Goal: Task Accomplishment & Management: Manage account settings

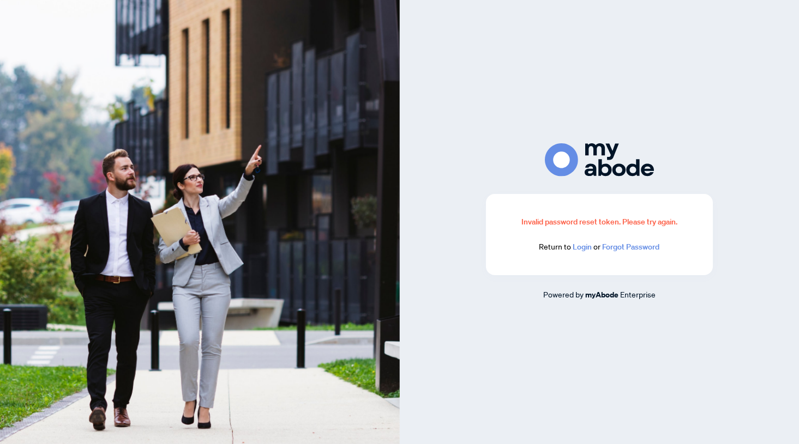
click at [581, 250] on link "Login" at bounding box center [582, 247] width 19 height 10
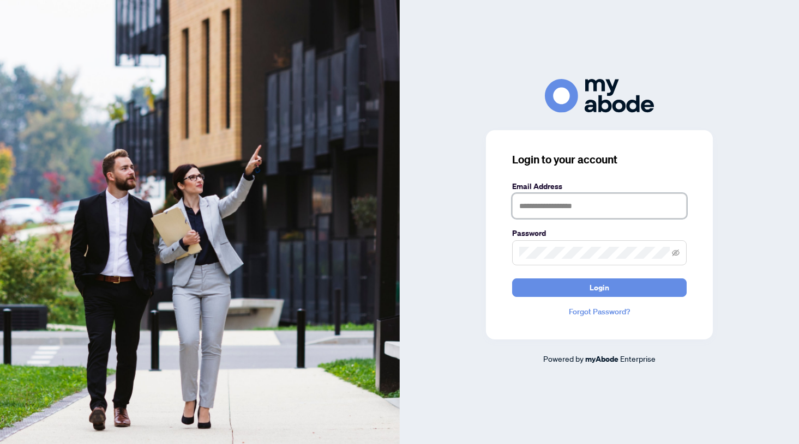
type input "**********"
click at [556, 285] on button "Login" at bounding box center [599, 288] width 175 height 19
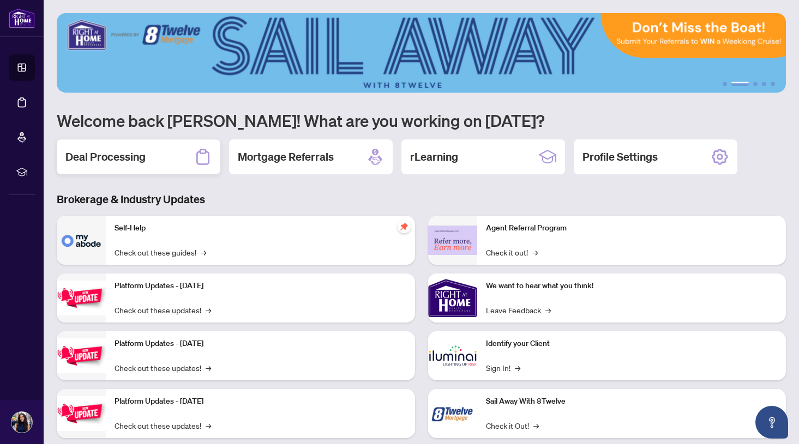
click at [136, 159] on h2 "Deal Processing" at bounding box center [105, 156] width 80 height 15
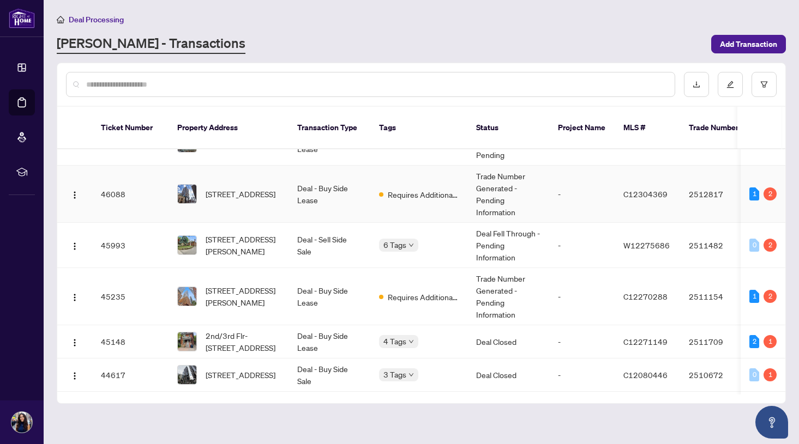
scroll to position [33, 0]
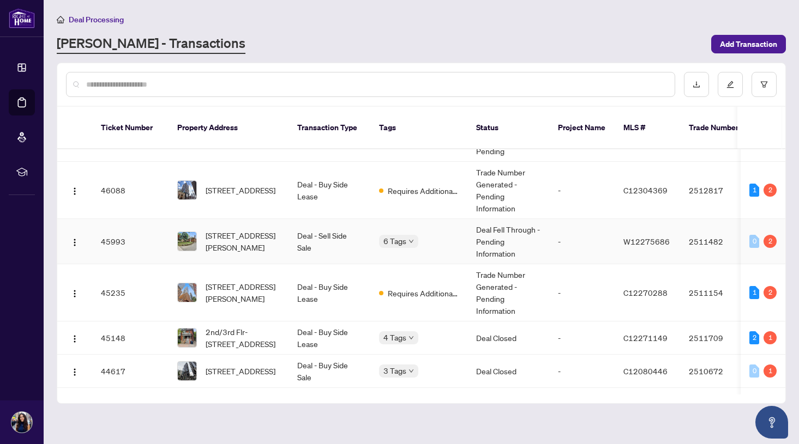
click at [540, 228] on td "Deal Fell Through - Pending Information" at bounding box center [508, 241] width 82 height 45
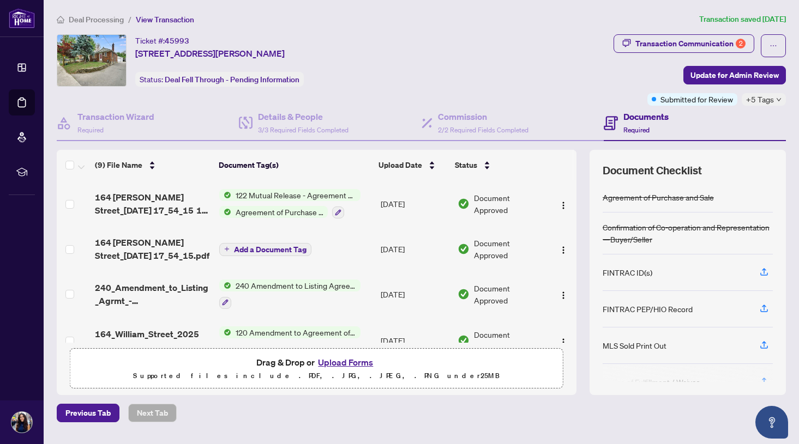
click at [82, 19] on span "Deal Processing" at bounding box center [96, 20] width 55 height 10
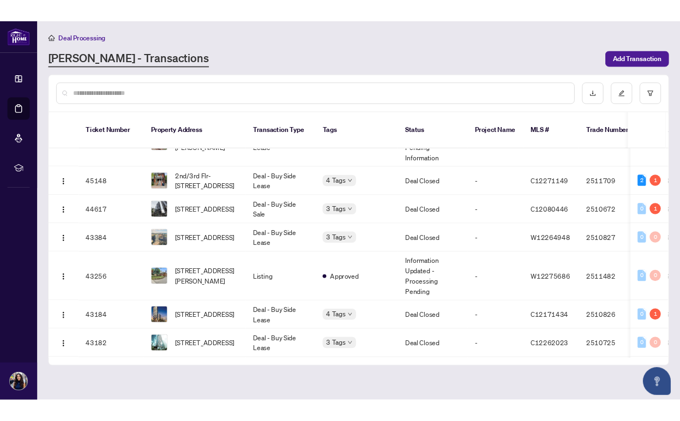
scroll to position [186, 0]
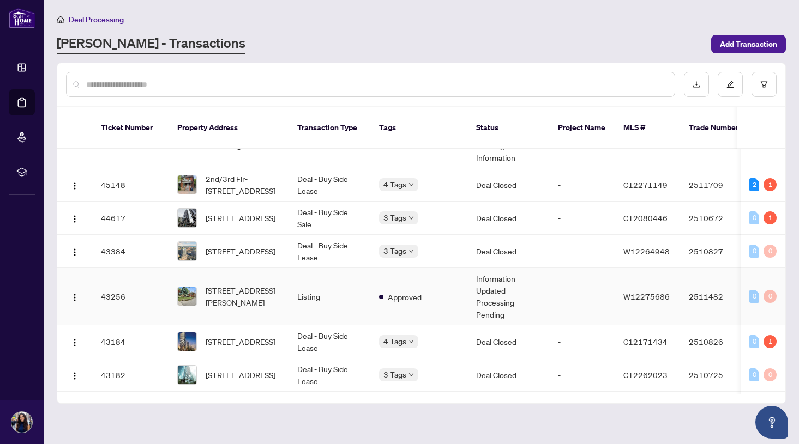
click at [267, 297] on td "[STREET_ADDRESS][PERSON_NAME]" at bounding box center [229, 296] width 120 height 57
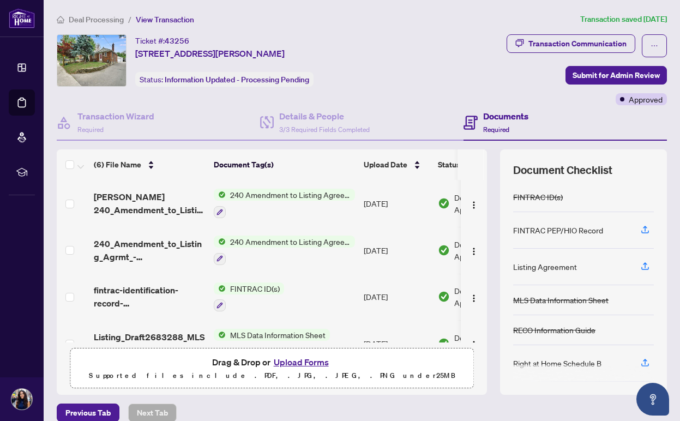
click at [291, 192] on span "240 Amendment to Listing Agreement - Authority to Offer for Sale Price Change/E…" at bounding box center [290, 195] width 129 height 12
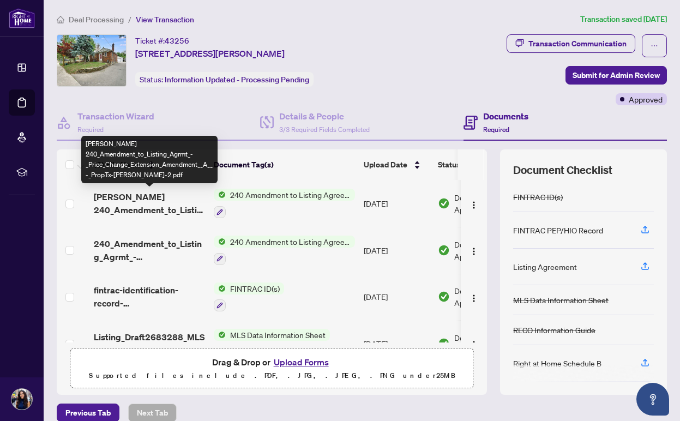
click at [155, 206] on span "[PERSON_NAME] 240_Amendment_to_Listing_Agrmt_-_Price_Change_Extension_Amendment…" at bounding box center [149, 203] width 111 height 26
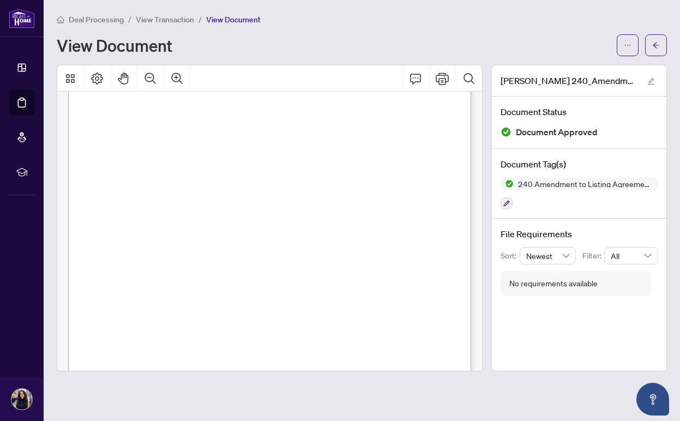
scroll to position [212, 0]
click at [659, 50] on span "button" at bounding box center [656, 45] width 8 height 17
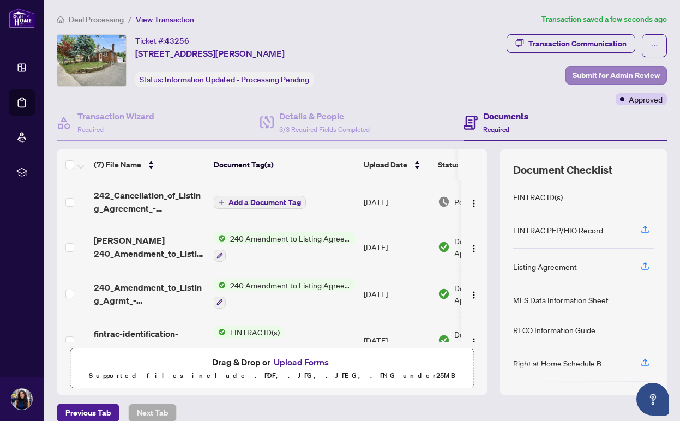
click at [624, 76] on span "Submit for Admin Review" at bounding box center [616, 75] width 87 height 17
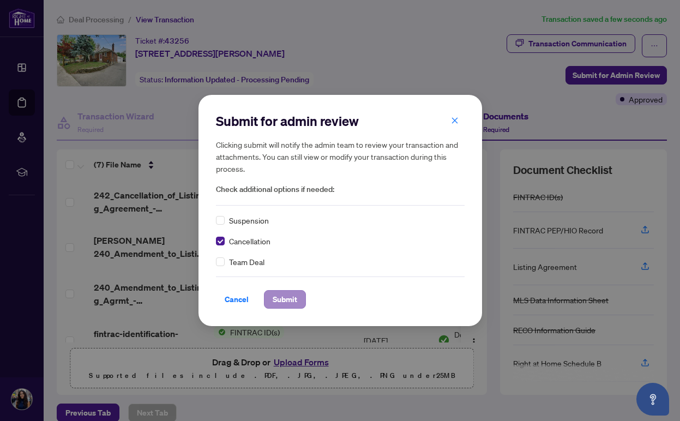
click at [287, 300] on span "Submit" at bounding box center [285, 299] width 25 height 17
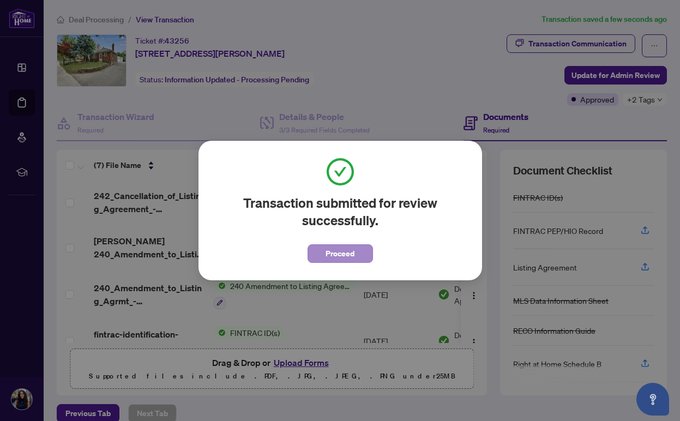
click at [340, 257] on span "Proceed" at bounding box center [340, 253] width 29 height 17
